Goal: Participate in discussion: Engage in conversation with other users on a specific topic

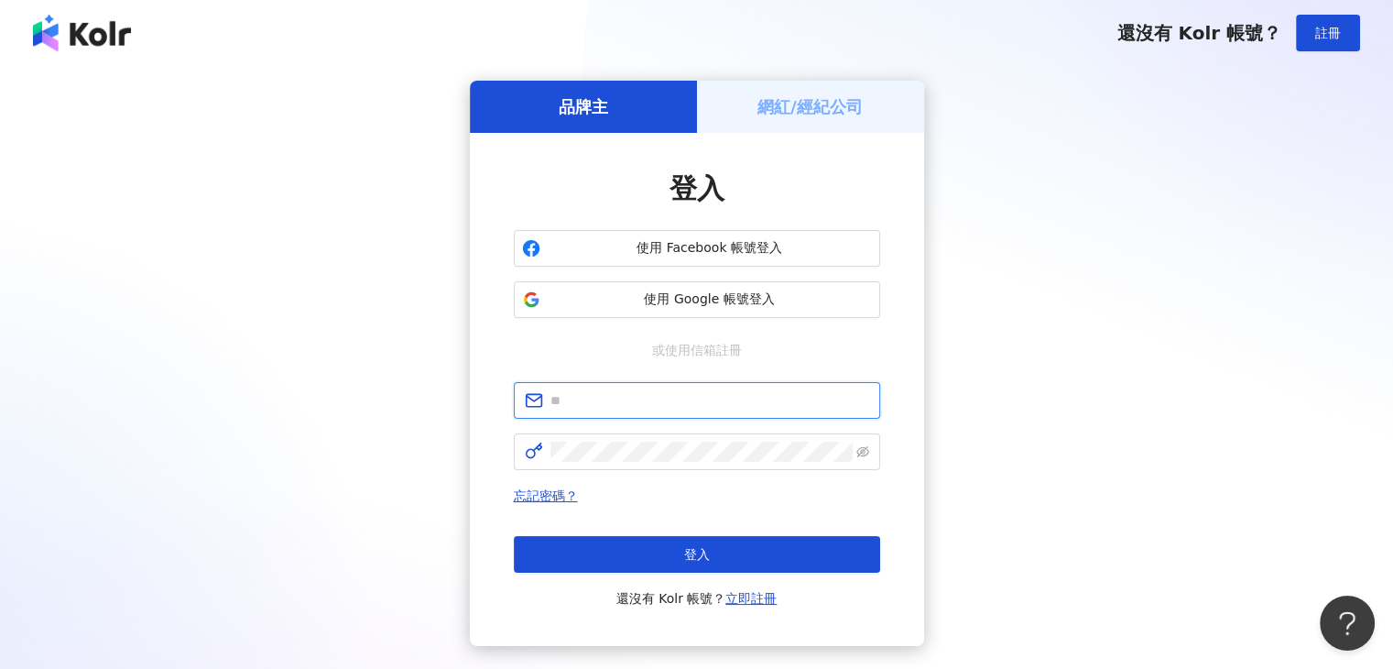
click at [600, 401] on input "text" at bounding box center [709, 400] width 319 height 20
type input "**********"
click button "登入" at bounding box center [697, 554] width 366 height 37
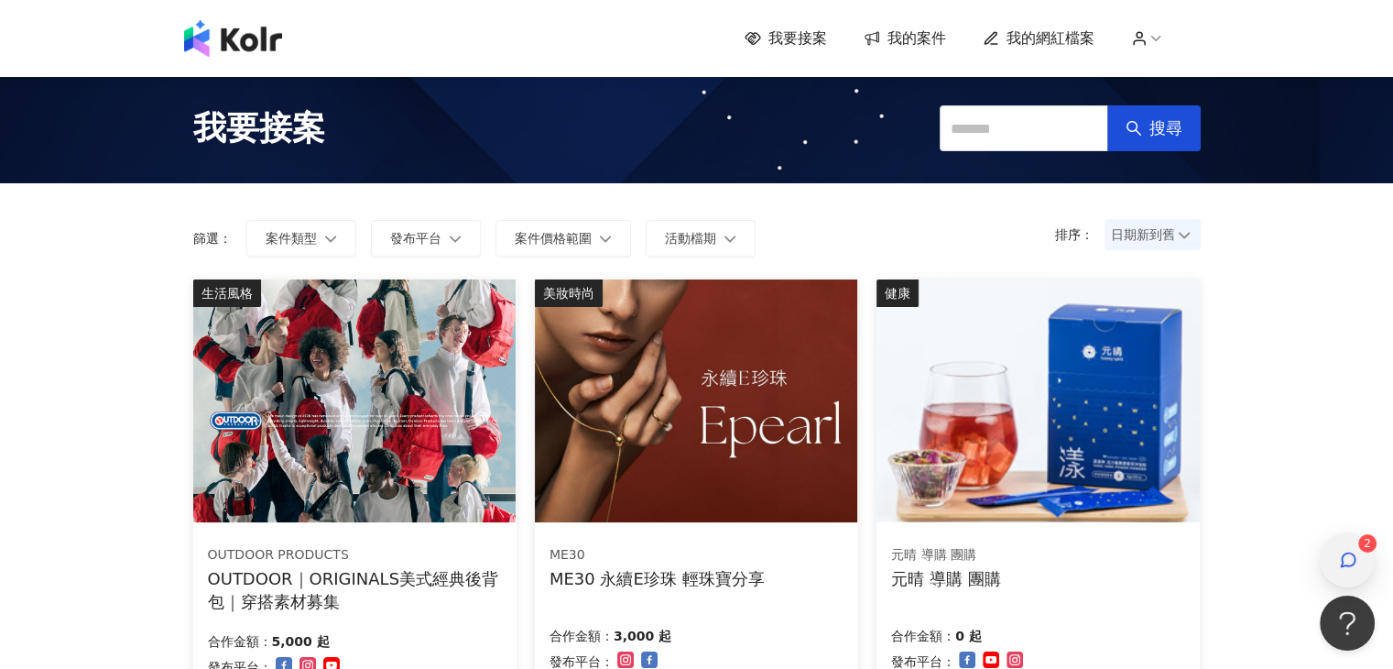
click at [1340, 553] on icon "button" at bounding box center [1348, 559] width 18 height 18
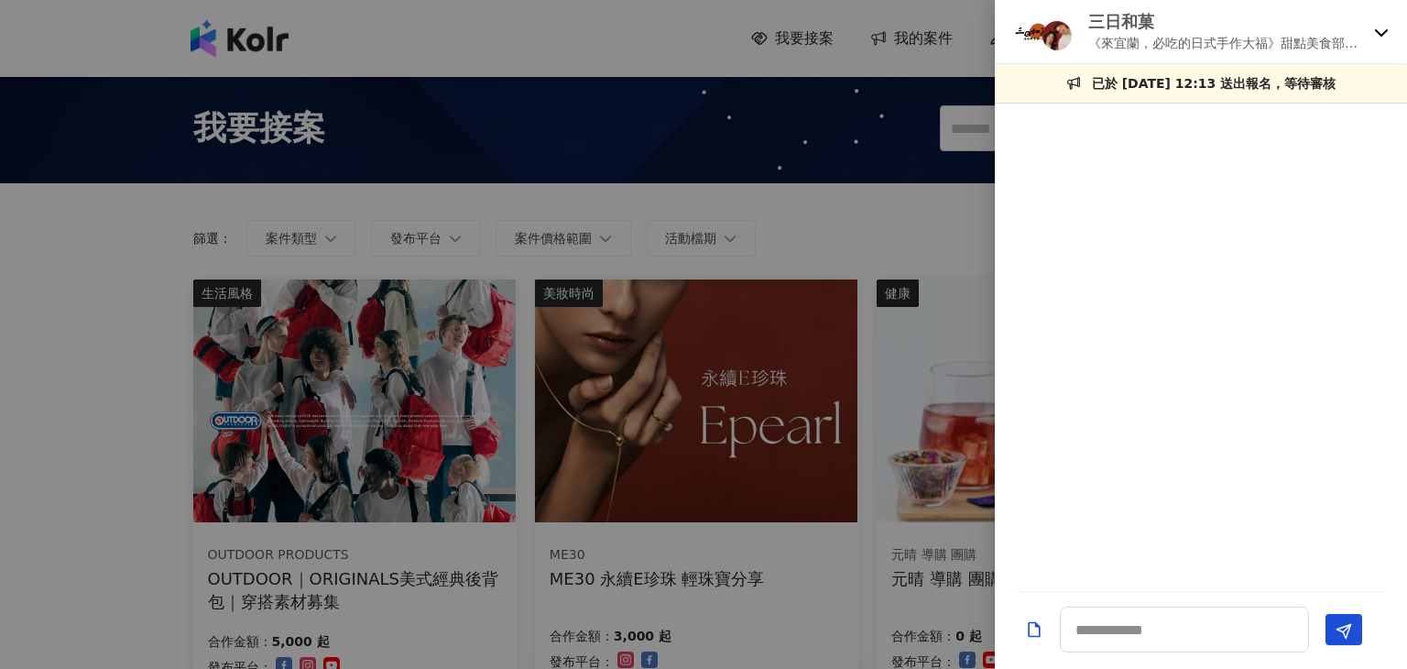
click at [1371, 41] on div "三日和菓 《來宜蘭，必吃的日式手作大福》甜點美食部落客合作案" at bounding box center [1201, 32] width 412 height 64
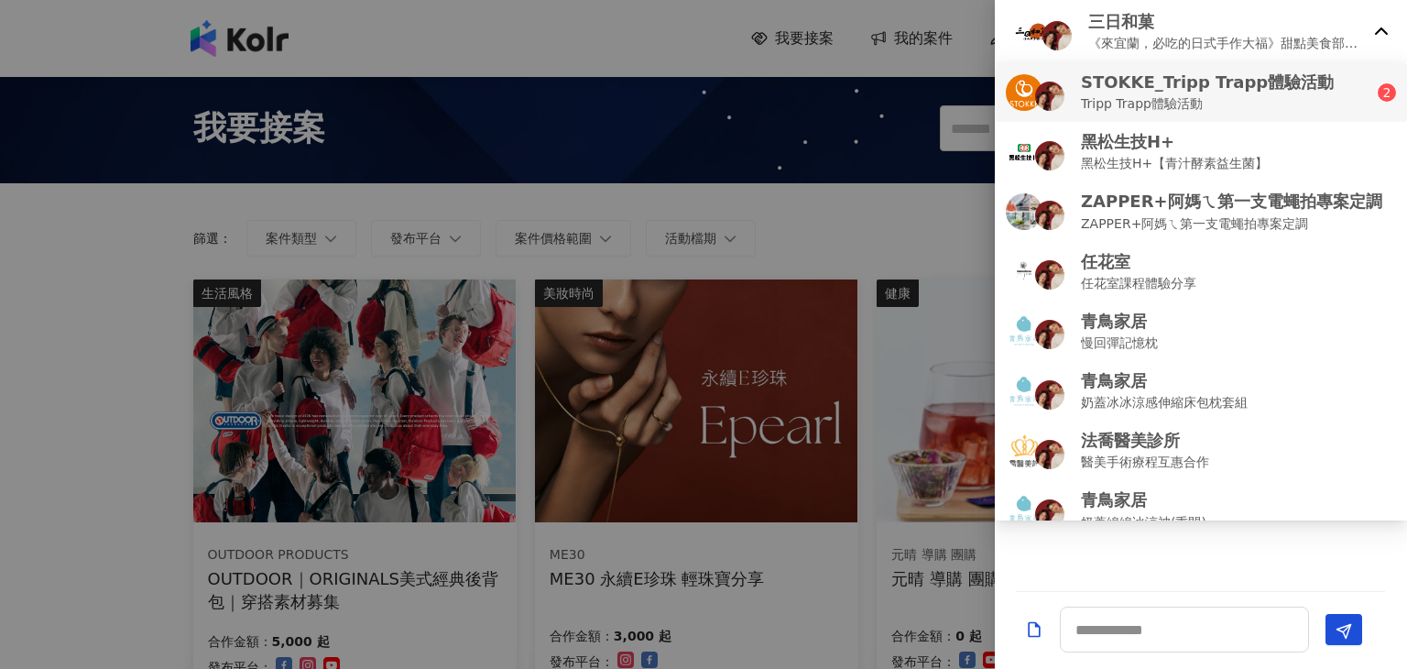
click at [1262, 96] on p "Tripp Trapp體驗活動" at bounding box center [1207, 103] width 253 height 20
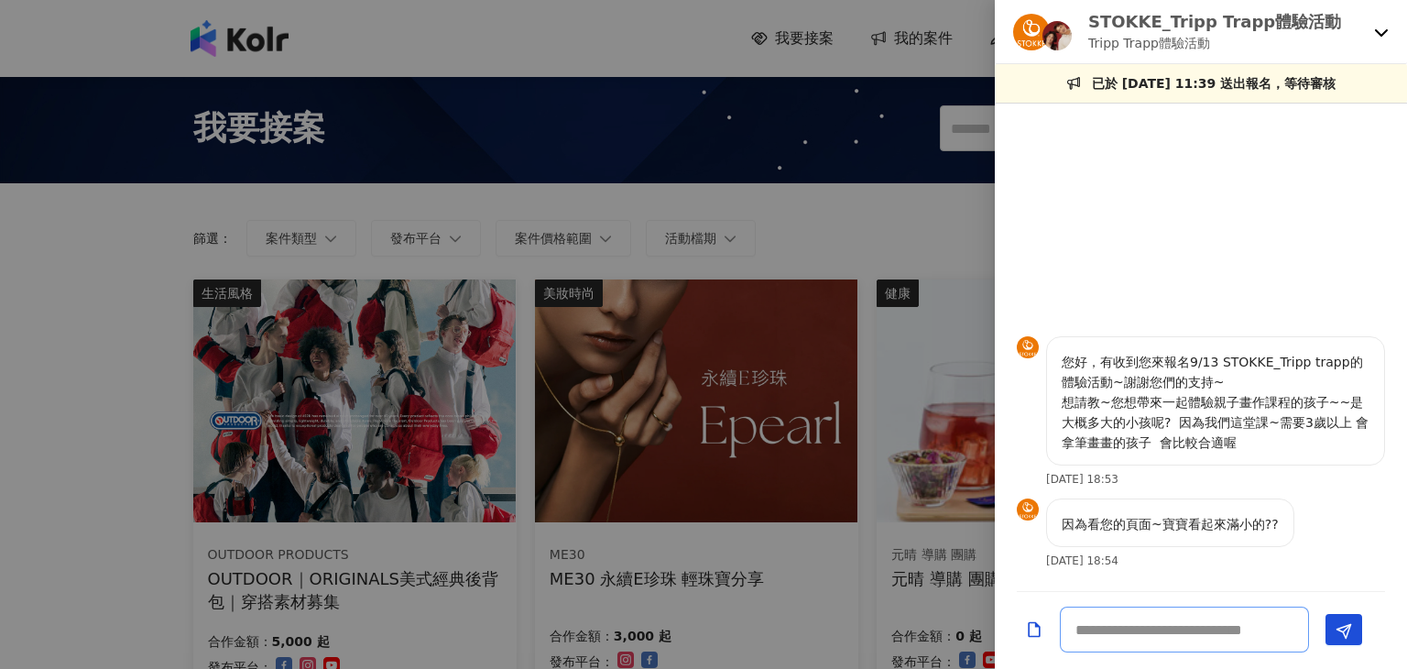
click at [1174, 638] on textarea at bounding box center [1184, 629] width 249 height 46
type textarea "*"
type textarea "*****"
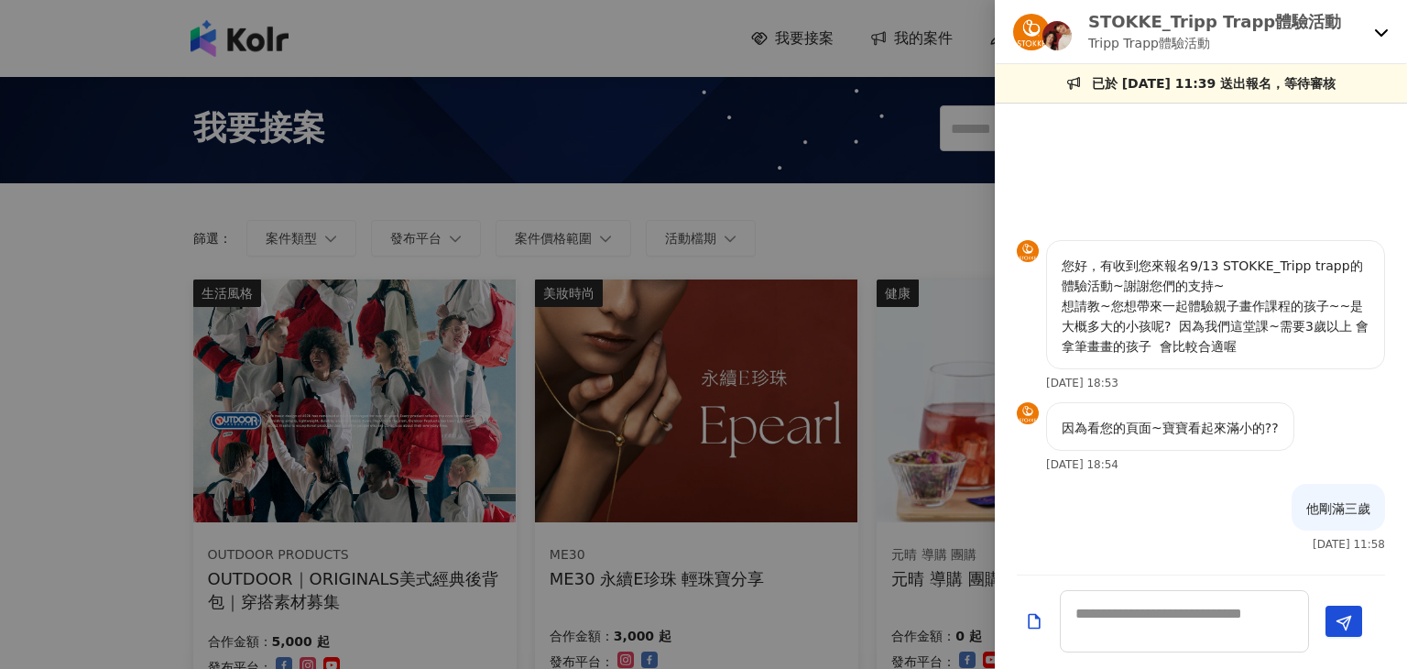
click at [1390, 36] on div "STOKKE_Tripp Trapp體驗活動 Tripp Trapp體驗活動" at bounding box center [1201, 32] width 412 height 64
click at [648, 30] on div at bounding box center [703, 334] width 1407 height 669
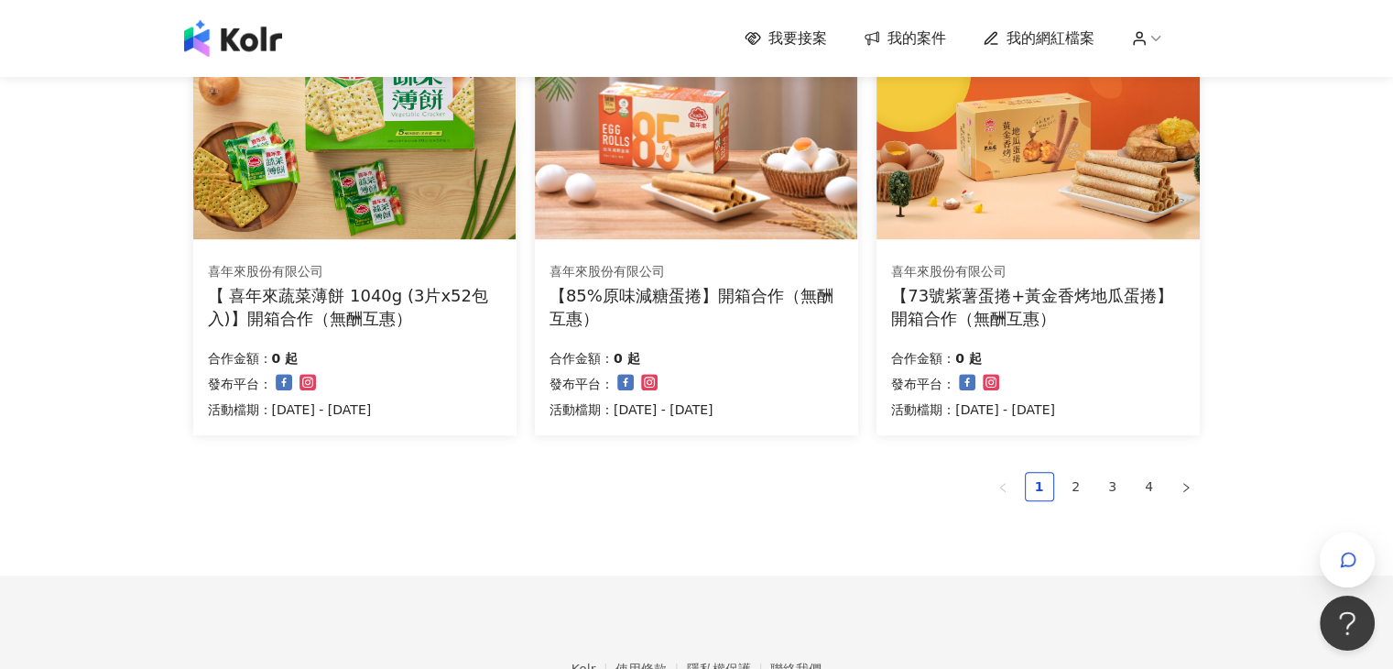
scroll to position [1191, 0]
